Goal: Use online tool/utility: Utilize a website feature to perform a specific function

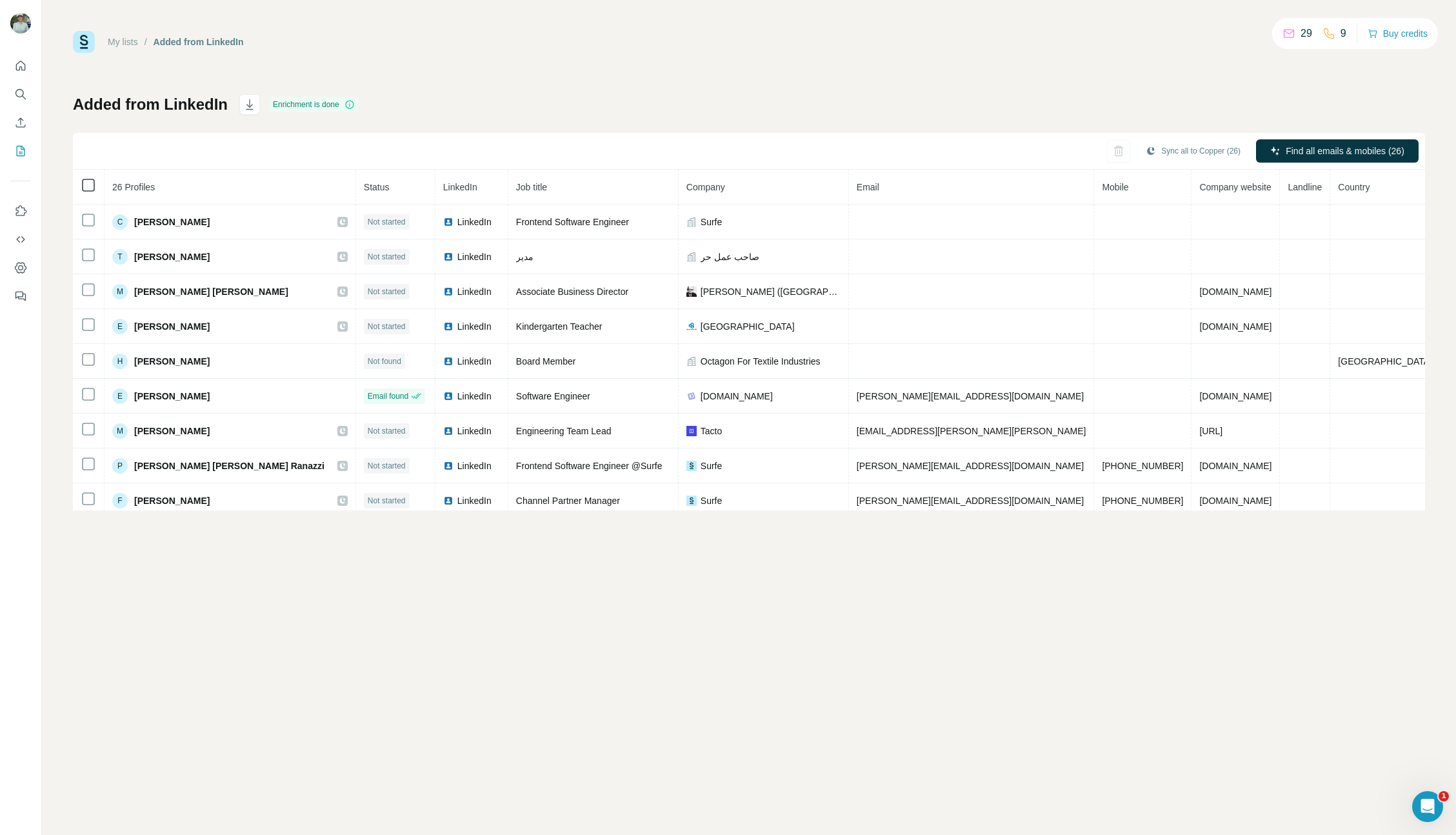
click at [88, 192] on icon at bounding box center [88, 185] width 15 height 15
click at [16, 84] on button "Search" at bounding box center [21, 94] width 21 height 23
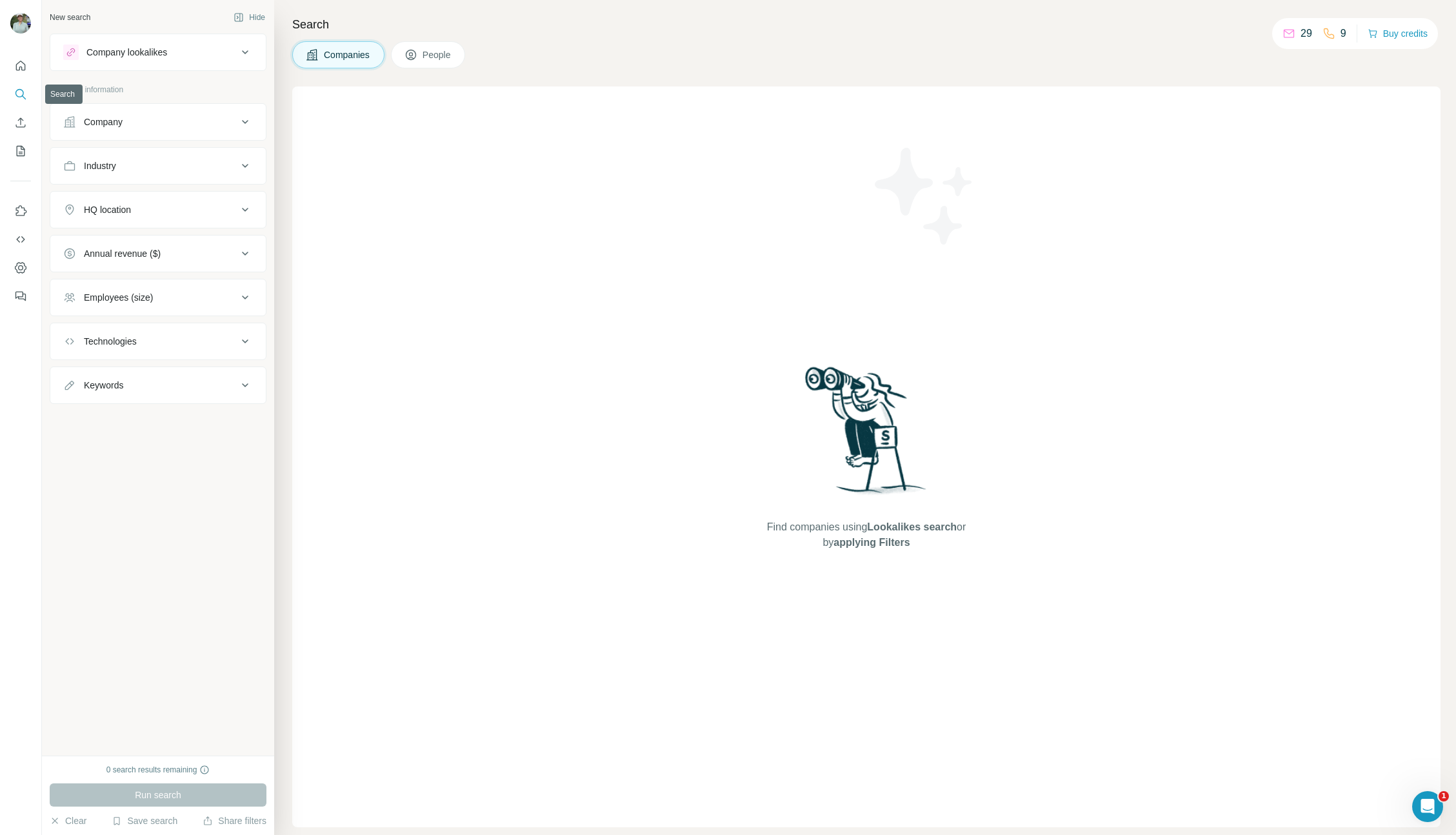
click at [21, 100] on icon "Search" at bounding box center [20, 93] width 12 height 12
click at [162, 116] on div "Company" at bounding box center [150, 121] width 174 height 12
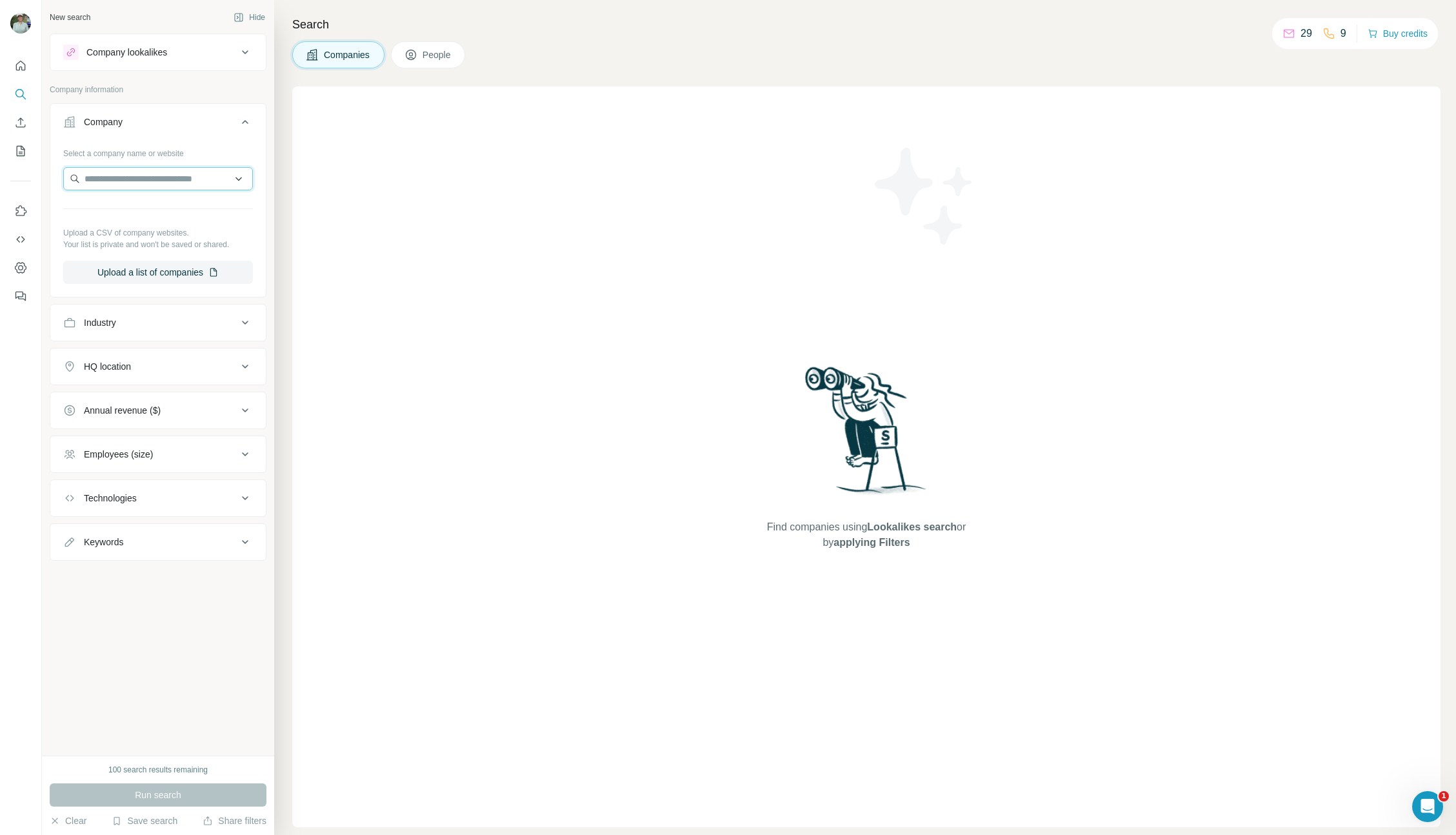
click at [134, 180] on input "text" at bounding box center [158, 179] width 190 height 23
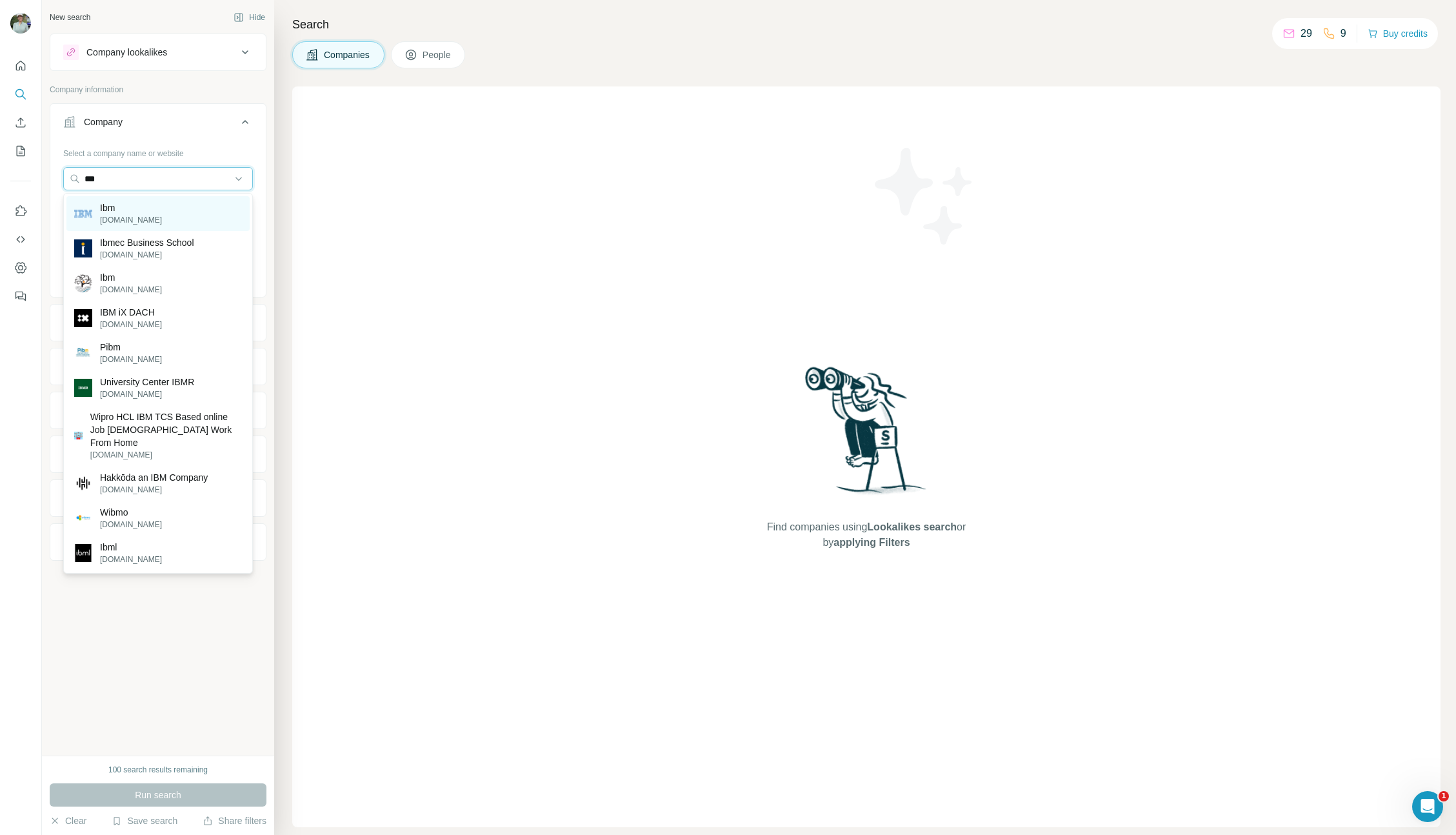
type input "***"
click at [132, 211] on div "Ibm [DOMAIN_NAME]" at bounding box center [157, 213] width 183 height 35
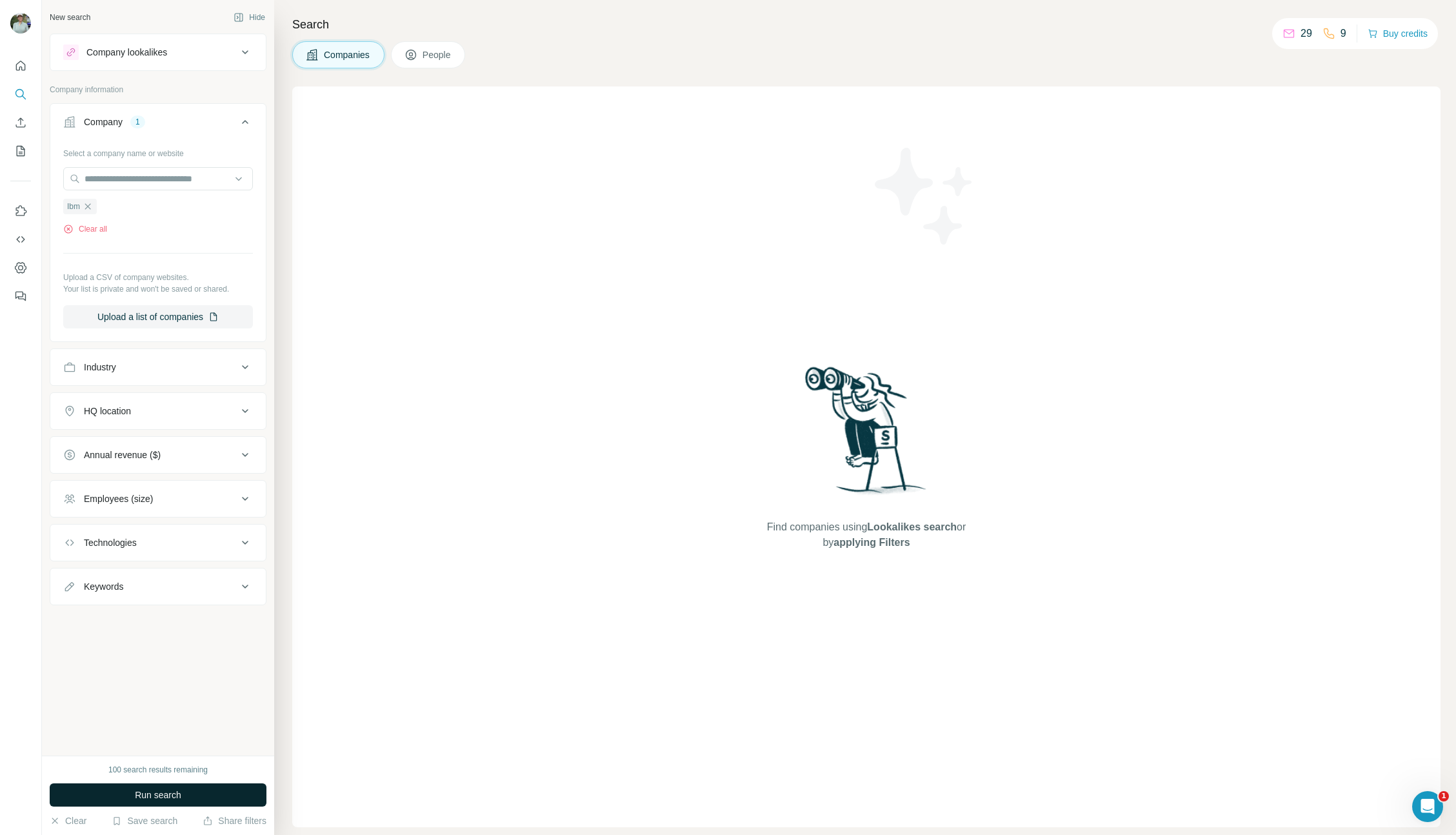
click at [174, 799] on span "Run search" at bounding box center [157, 794] width 46 height 12
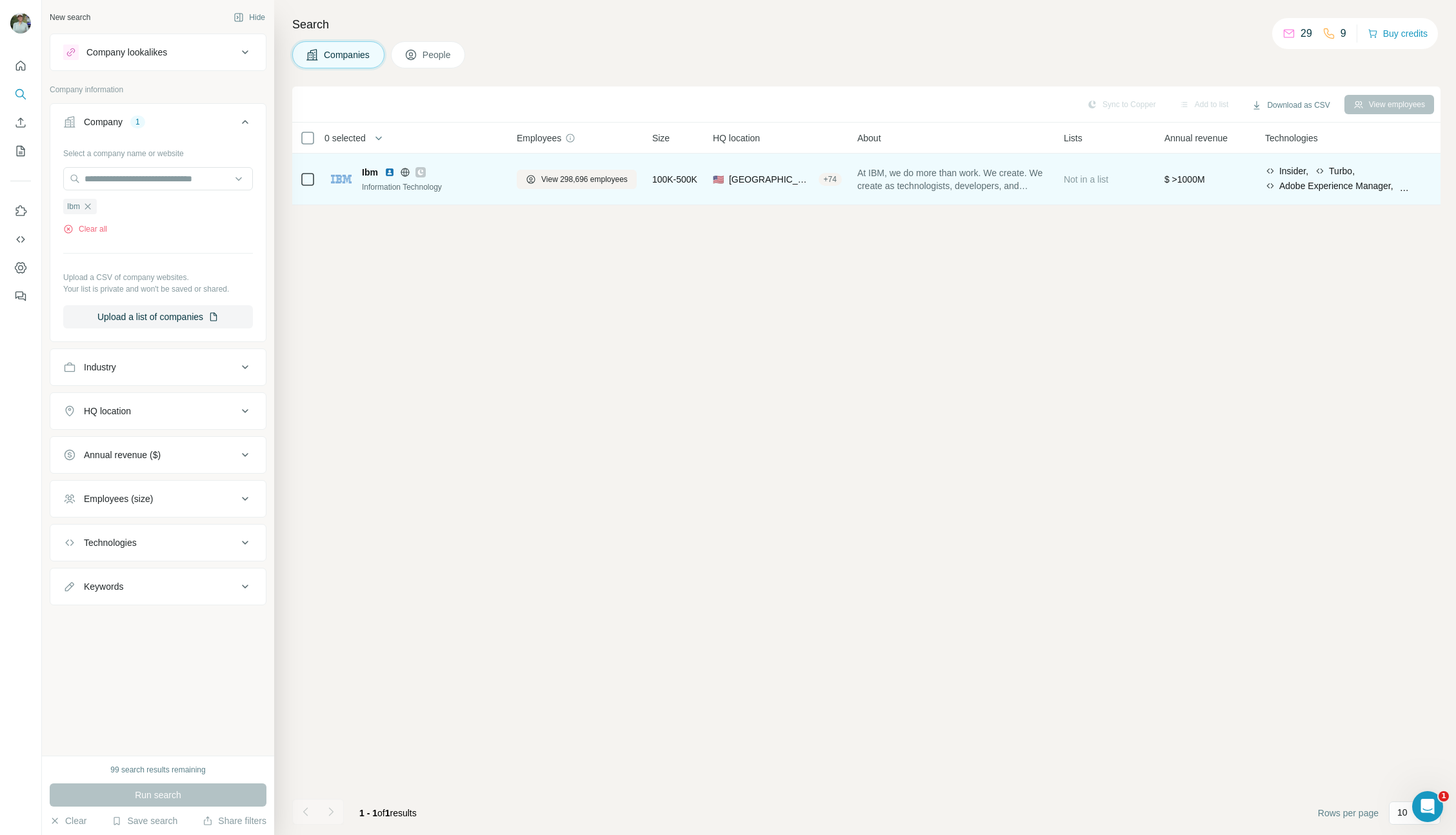
click at [374, 173] on span "Ibm" at bounding box center [370, 172] width 16 height 12
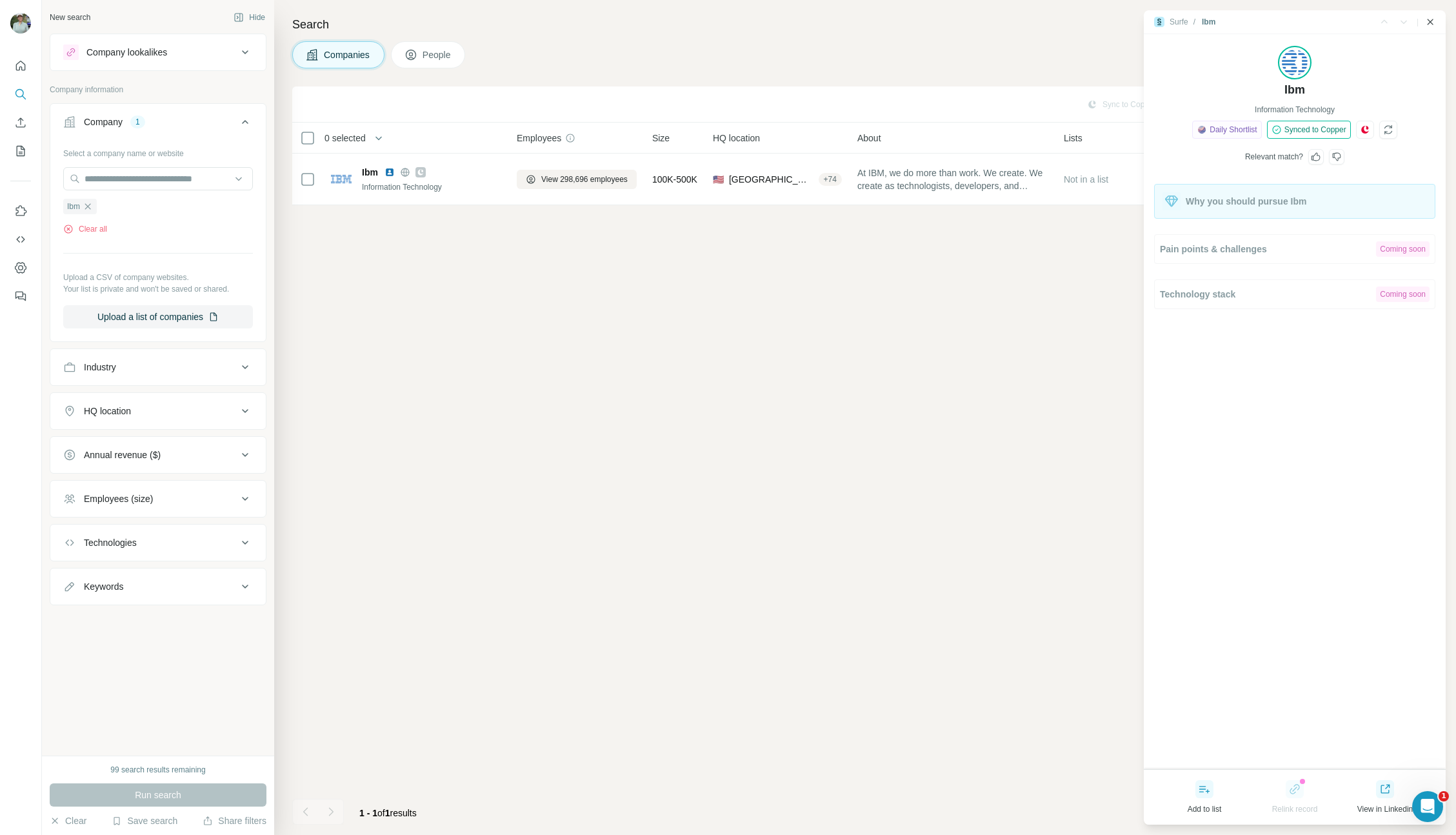
click at [1434, 25] on icon "Close side panel" at bounding box center [1430, 21] width 11 height 11
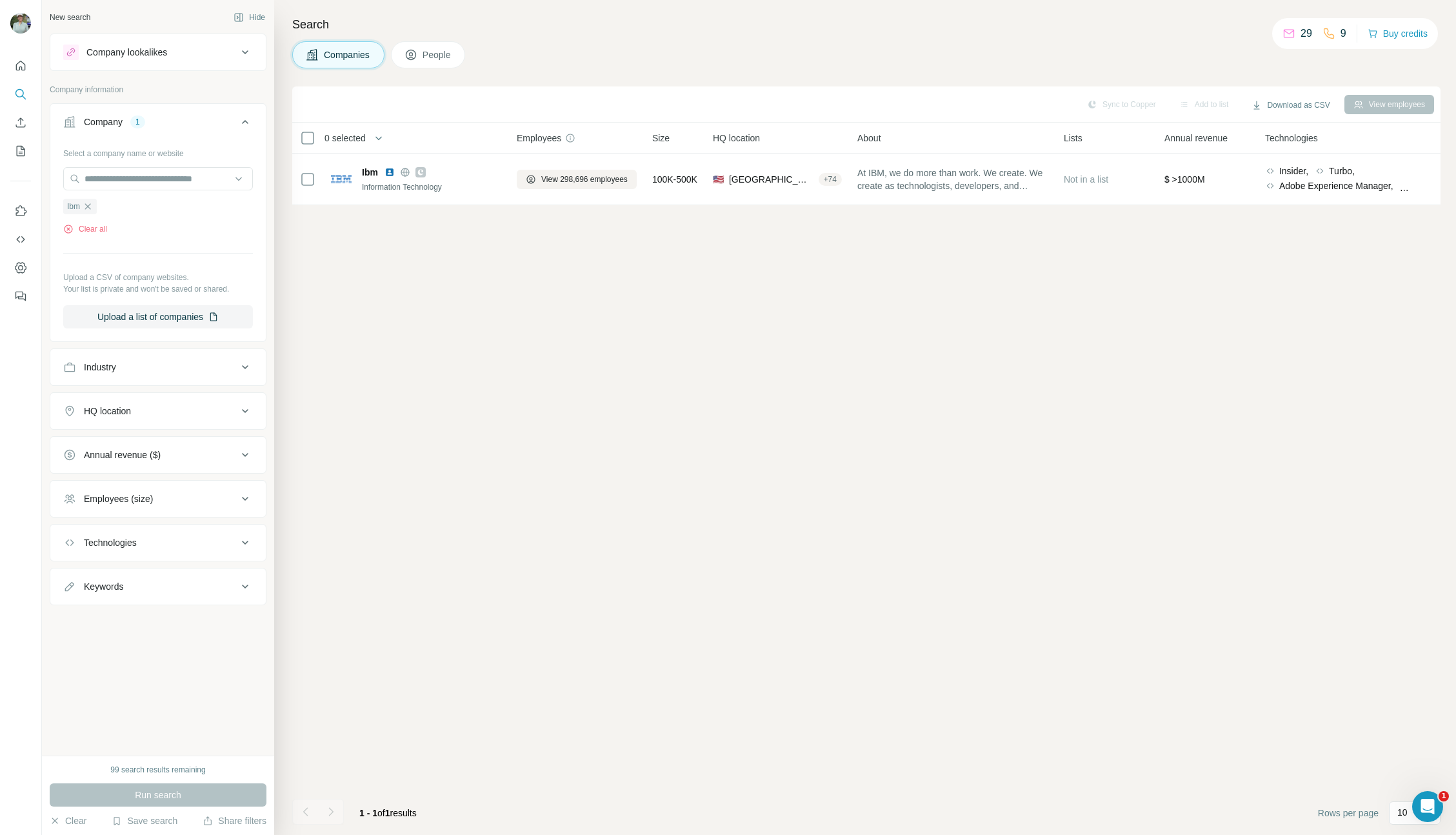
click at [1435, 18] on h4 "Search" at bounding box center [866, 24] width 1148 height 18
click at [220, 53] on div "Company lookalikes" at bounding box center [150, 52] width 174 height 15
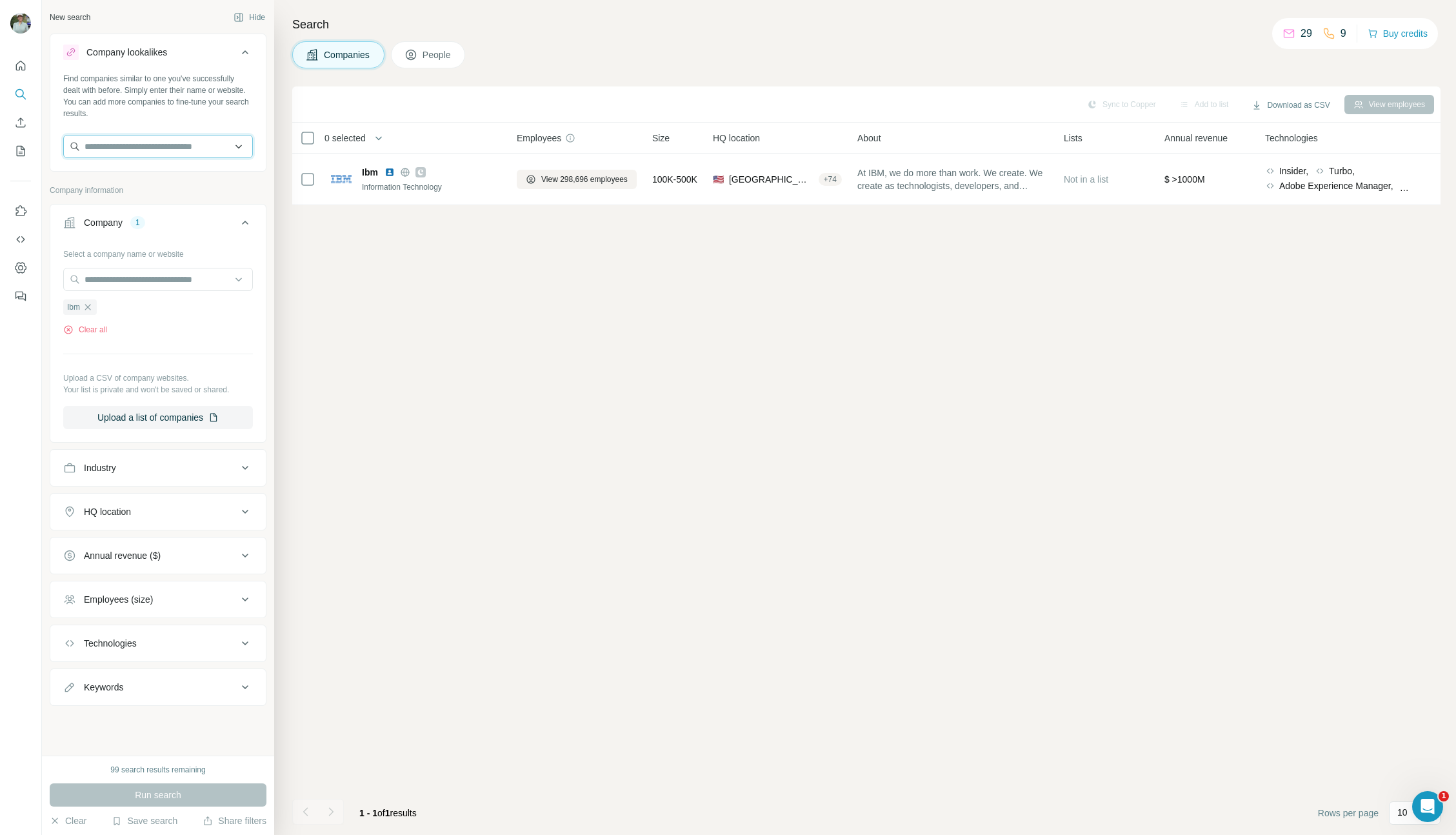
click at [159, 140] on input "text" at bounding box center [158, 146] width 190 height 23
click at [415, 276] on div "Sync to Copper Add to list Download as CSV View employees 0 selected Companies …" at bounding box center [866, 461] width 1148 height 749
click at [113, 227] on div "Company" at bounding box center [103, 222] width 38 height 12
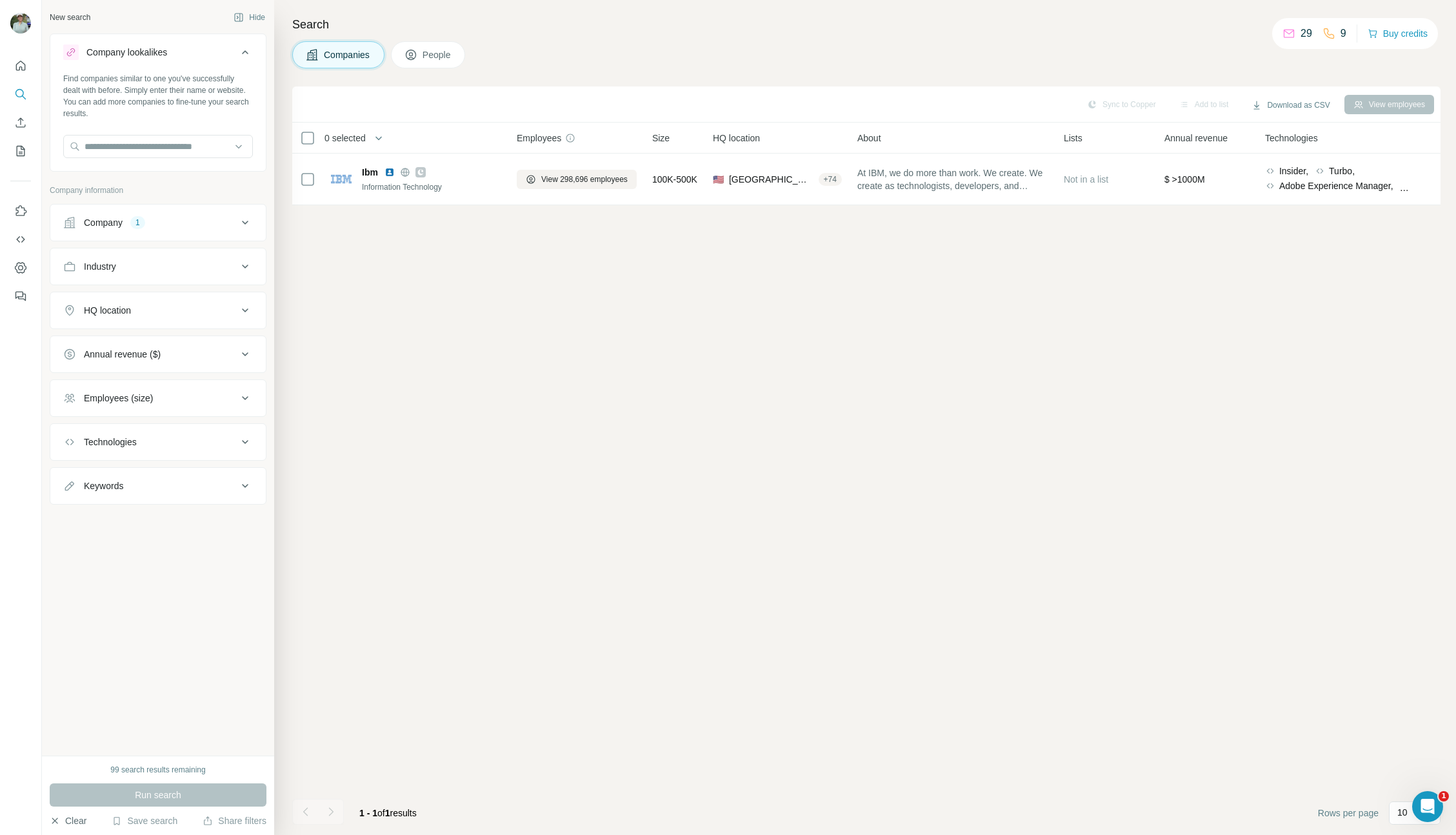
click at [70, 818] on button "Clear" at bounding box center [68, 820] width 36 height 12
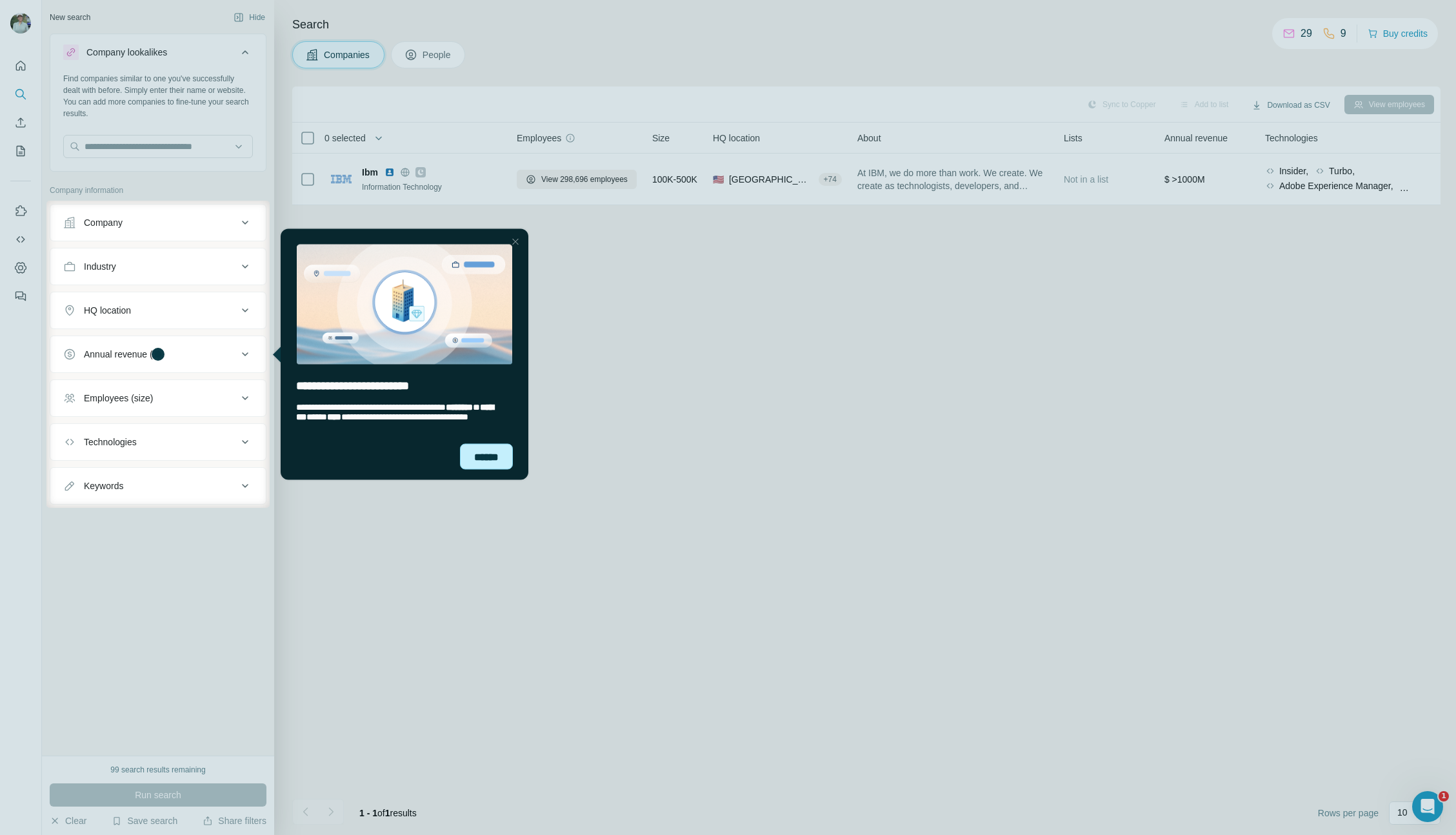
click at [480, 449] on div "******" at bounding box center [486, 456] width 53 height 26
